Goal: Check status: Check status

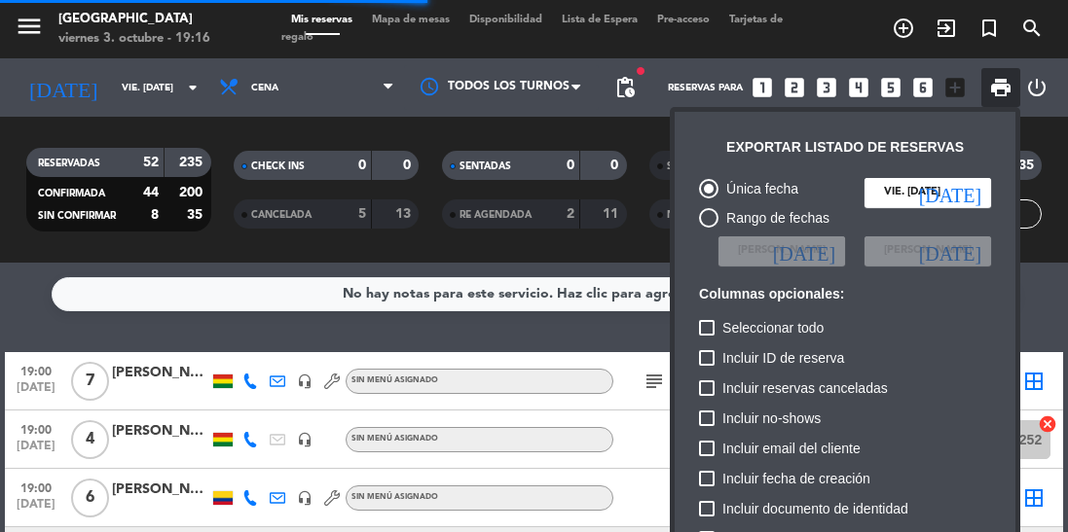
click at [261, 340] on div at bounding box center [534, 266] width 1068 height 532
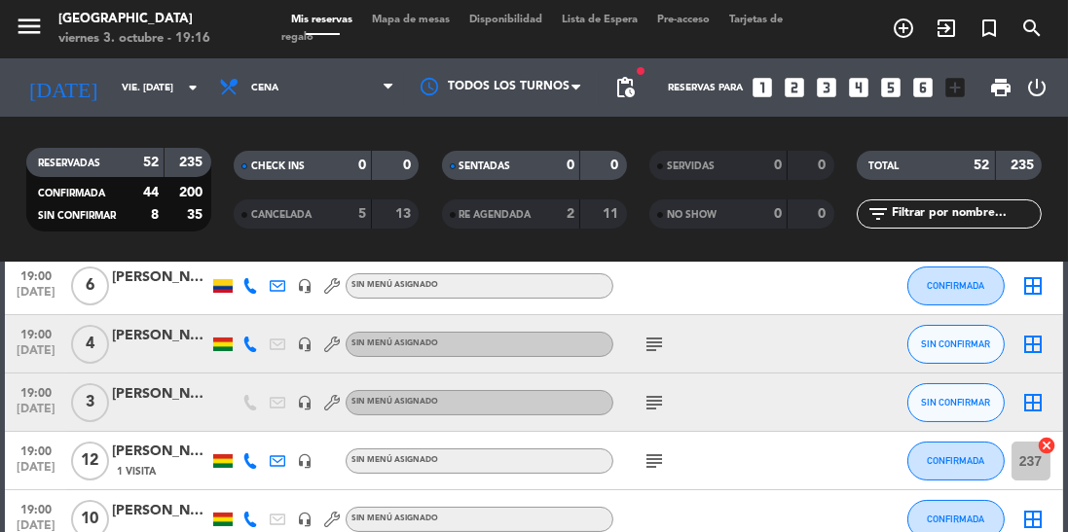
scroll to position [231, 0]
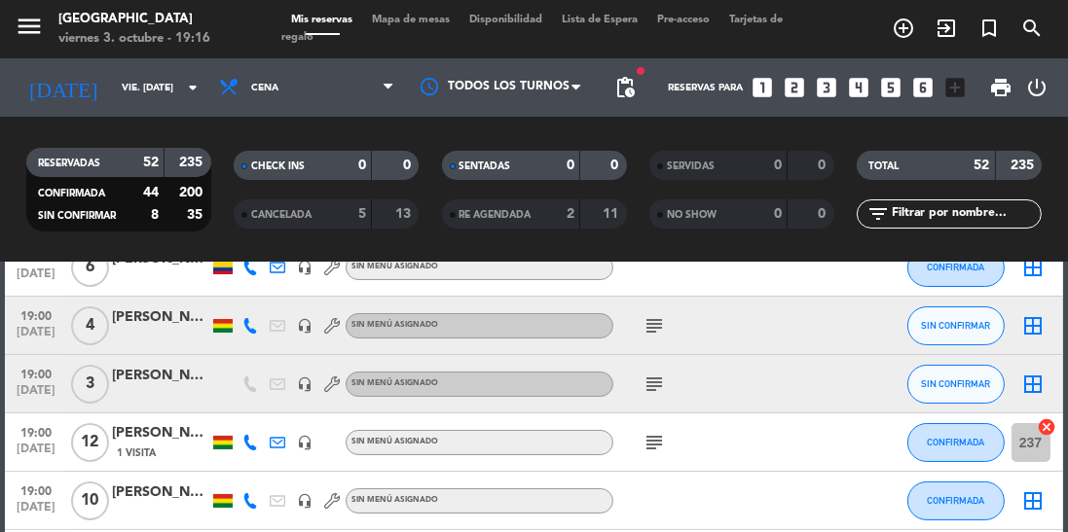
click at [274, 441] on icon at bounding box center [278, 443] width 16 height 16
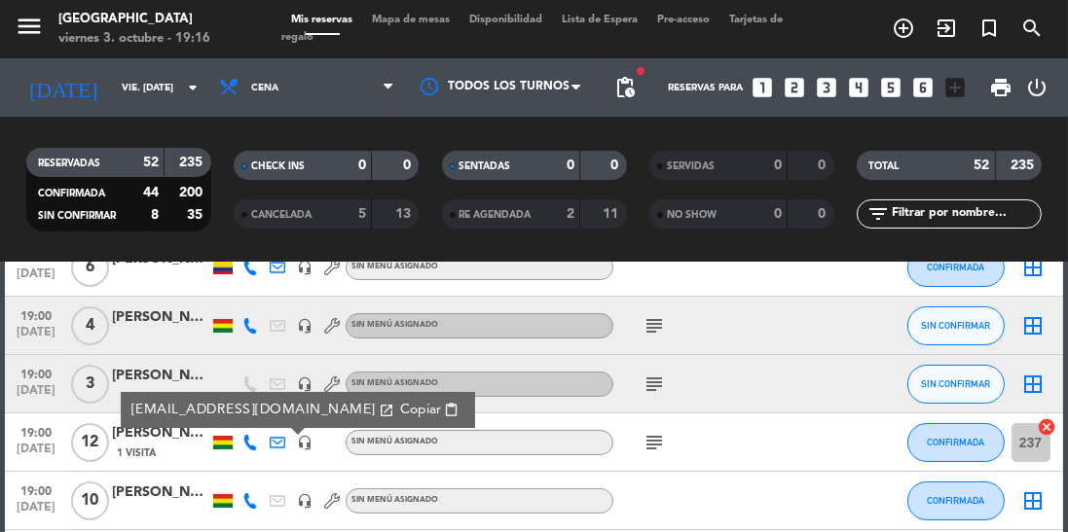
click at [255, 502] on icon at bounding box center [250, 502] width 16 height 16
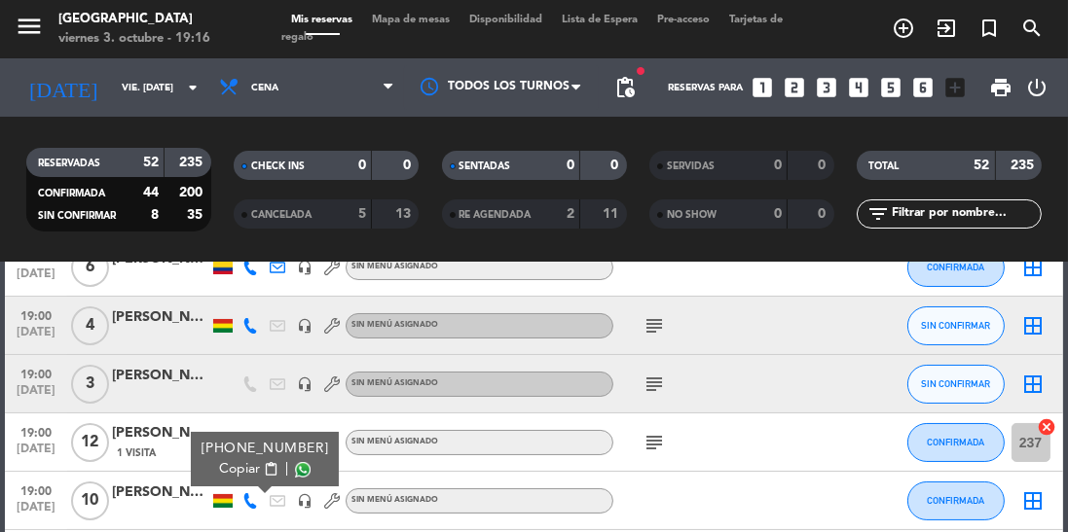
click at [295, 469] on span at bounding box center [303, 470] width 16 height 16
click at [184, 97] on icon "arrow_drop_down" at bounding box center [192, 87] width 23 height 23
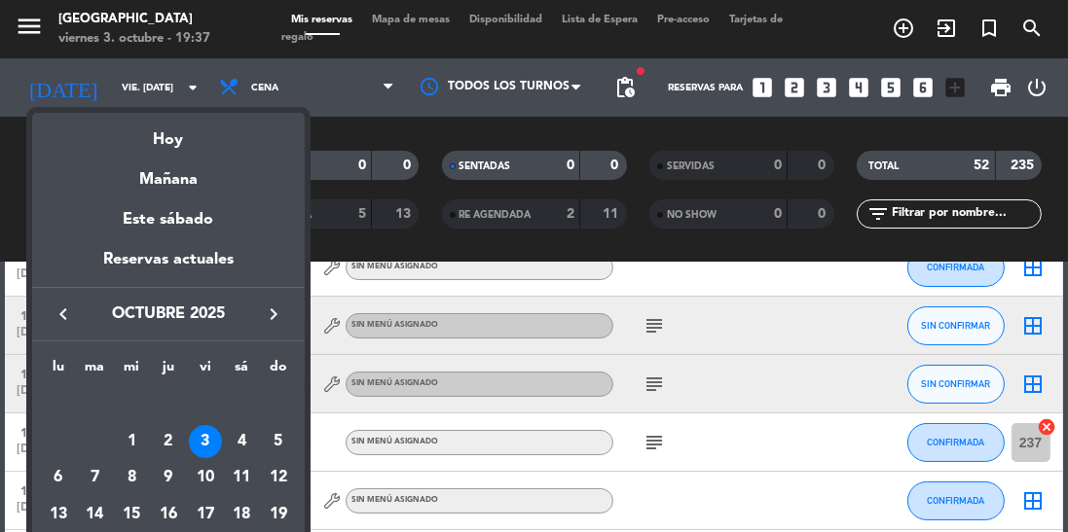
click at [241, 446] on div "4" at bounding box center [241, 441] width 33 height 33
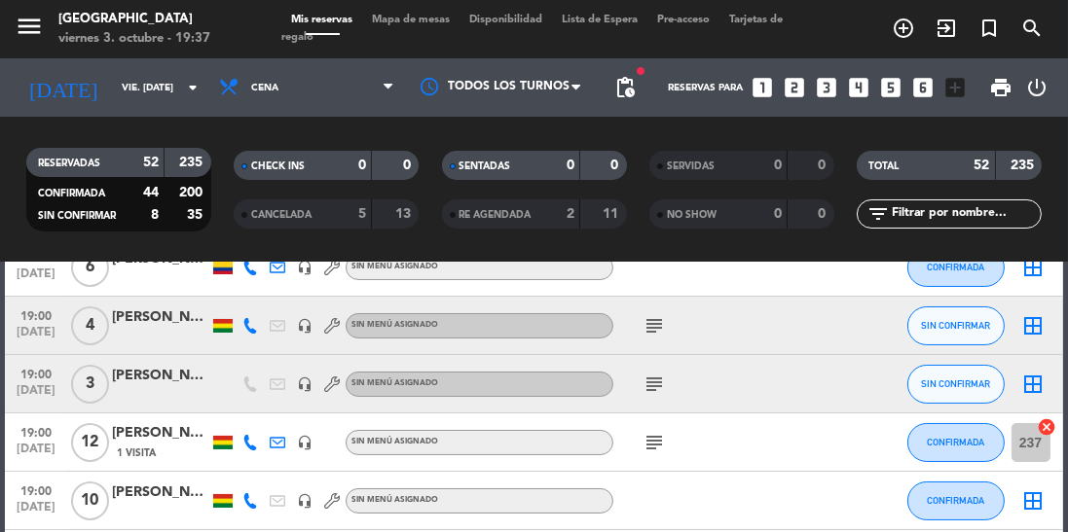
type input "sáb. [DATE]"
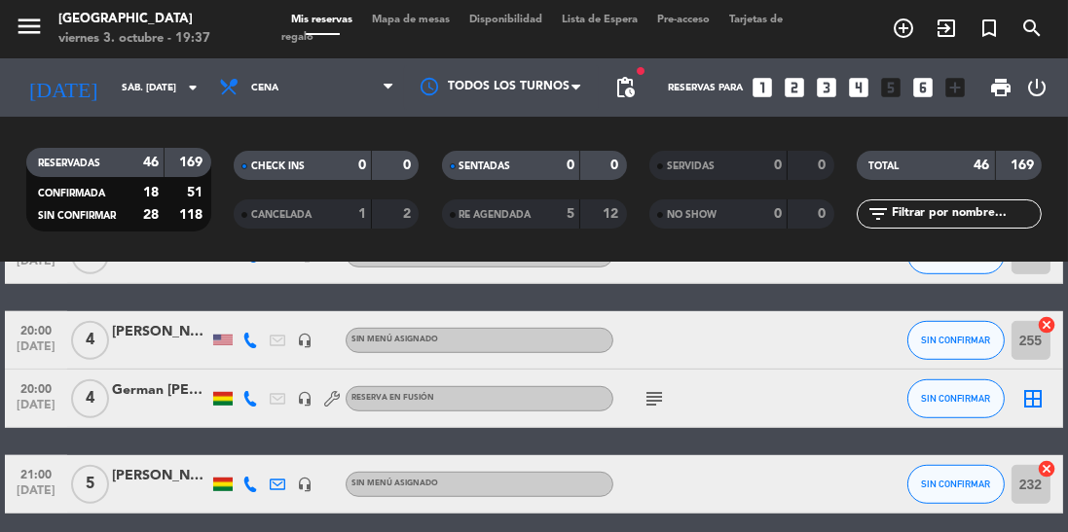
scroll to position [1328, 0]
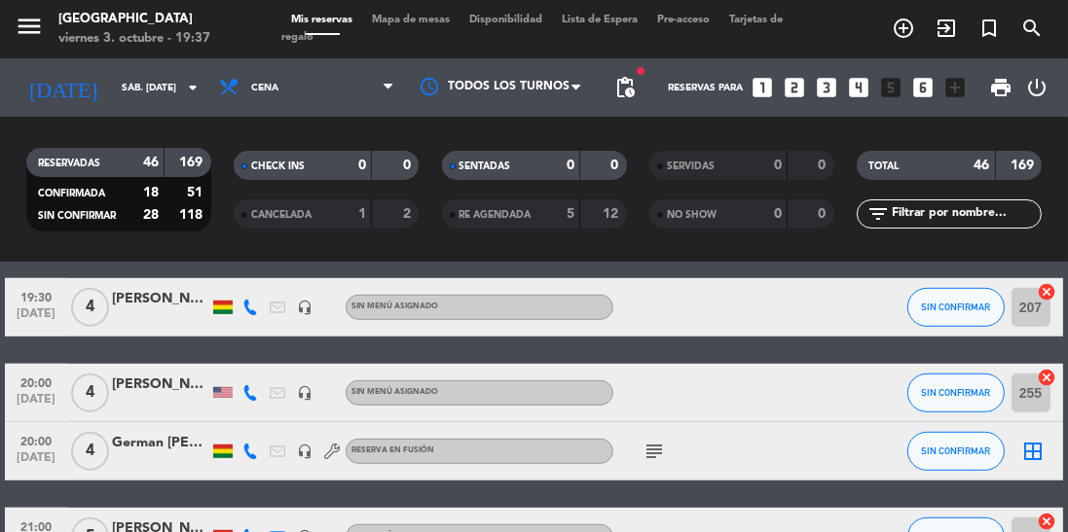
click at [1026, 32] on icon "search" at bounding box center [1031, 28] width 23 height 23
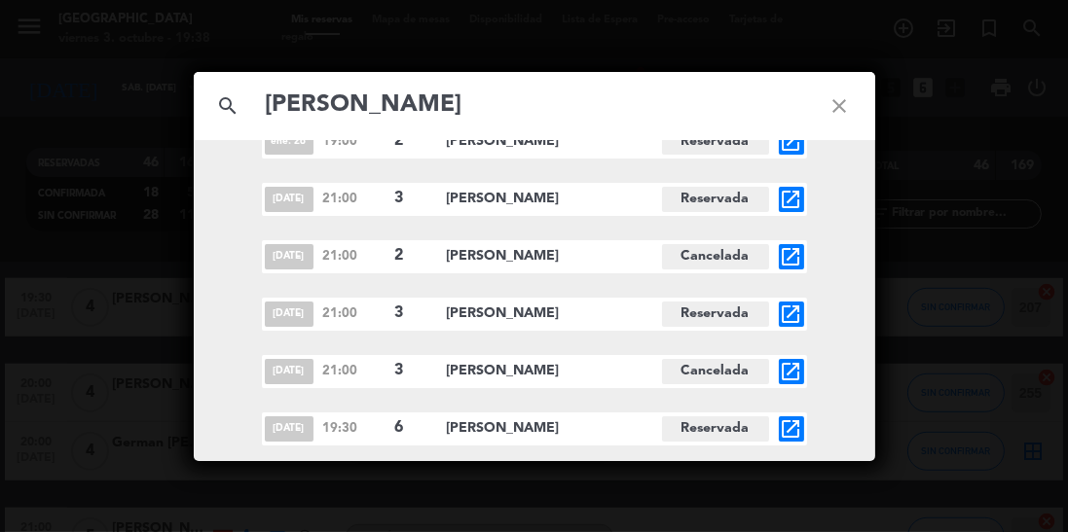
scroll to position [0, 0]
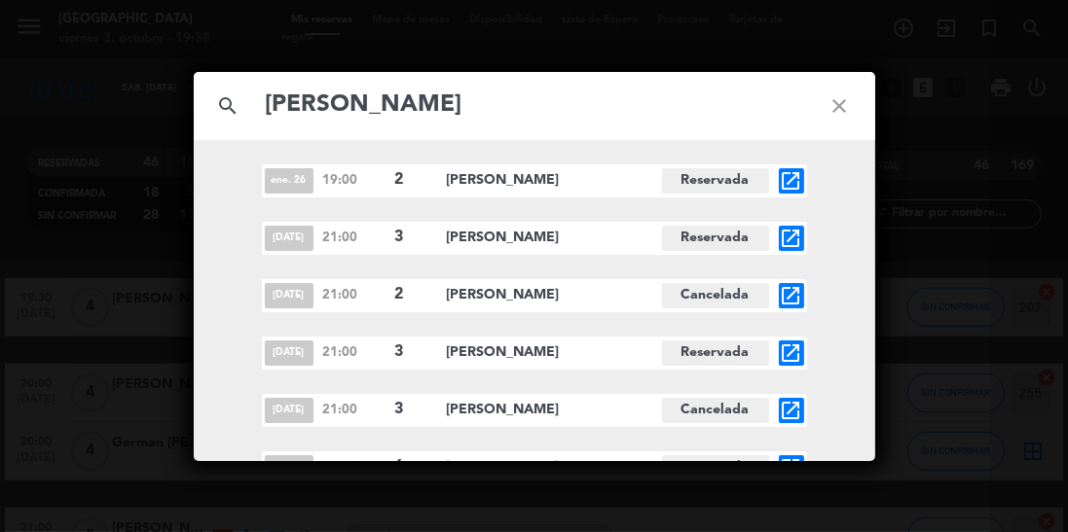
type input "[PERSON_NAME]"
click at [840, 114] on icon "close" at bounding box center [840, 106] width 70 height 70
click at [839, 114] on icon "close" at bounding box center [840, 106] width 70 height 70
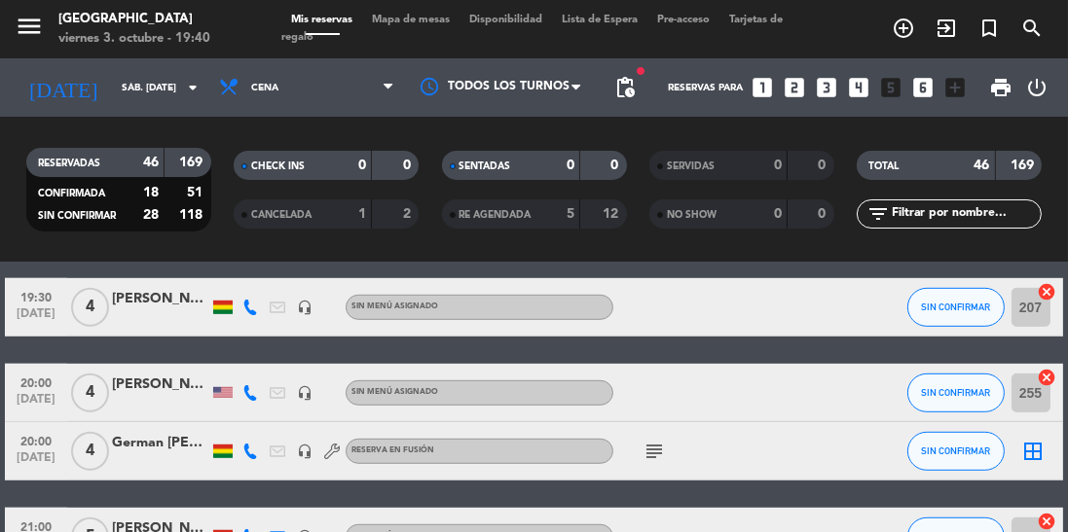
click at [165, 90] on input "sáb. [DATE]" at bounding box center [183, 88] width 143 height 30
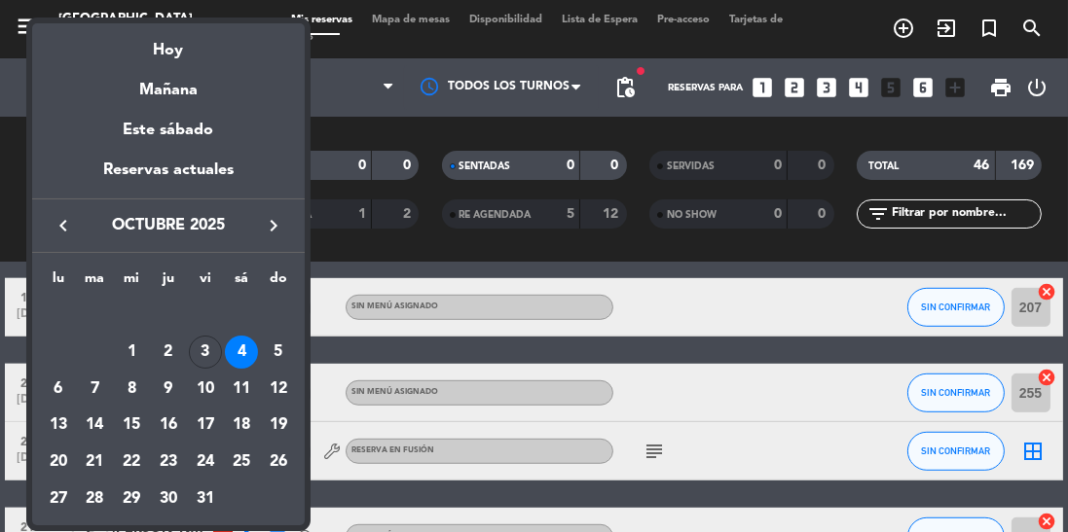
click at [747, 390] on div at bounding box center [534, 266] width 1068 height 532
